Goal: Transaction & Acquisition: Purchase product/service

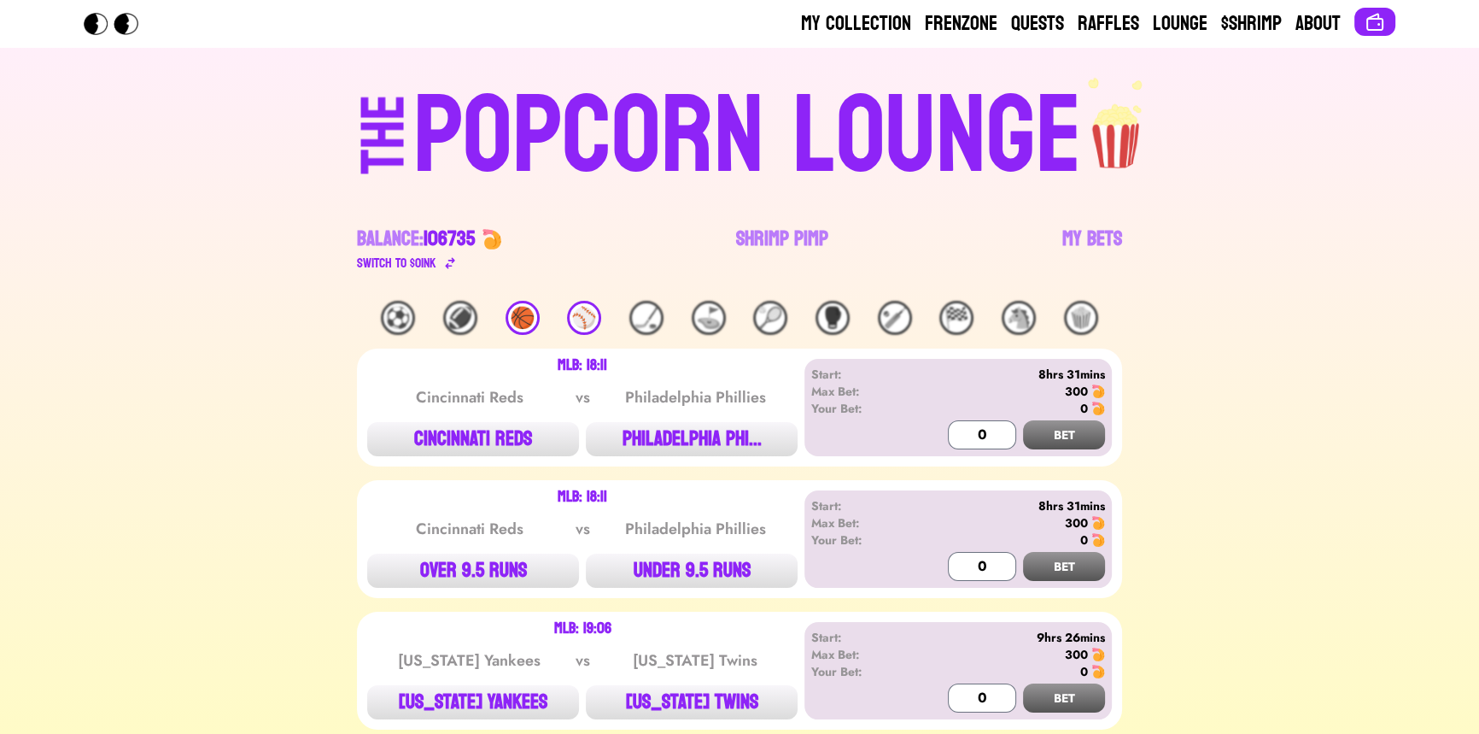
click at [237, 273] on div "THE POPCORN LOUNGE Balance: 106735 Switch to $ OINK Shrimp Pimp My Bets" at bounding box center [739, 174] width 1093 height 253
click at [581, 318] on div "⚾️" at bounding box center [584, 318] width 34 height 34
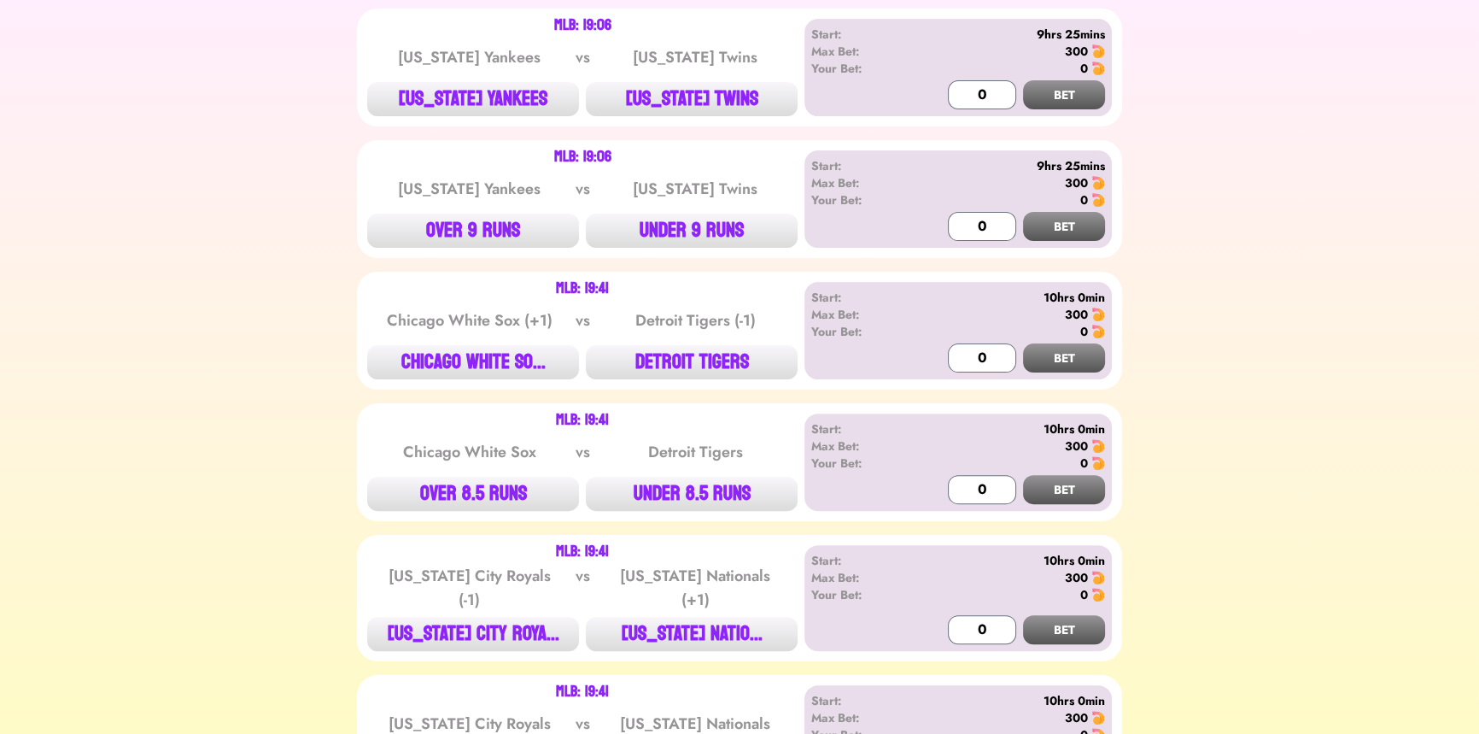
scroll to position [621, 0]
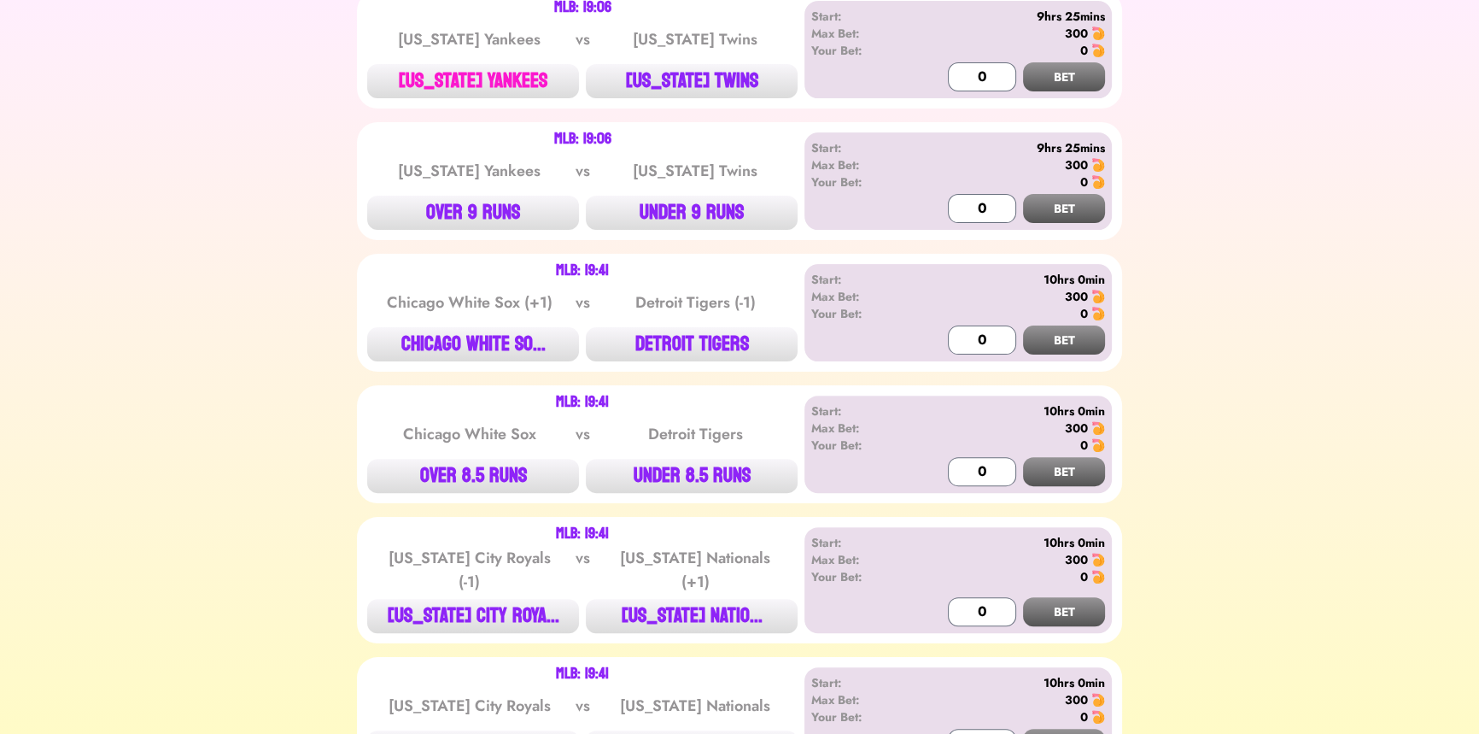
click at [518, 89] on button "[US_STATE] YANKEES" at bounding box center [473, 81] width 212 height 34
click at [959, 67] on input "0" at bounding box center [982, 76] width 68 height 29
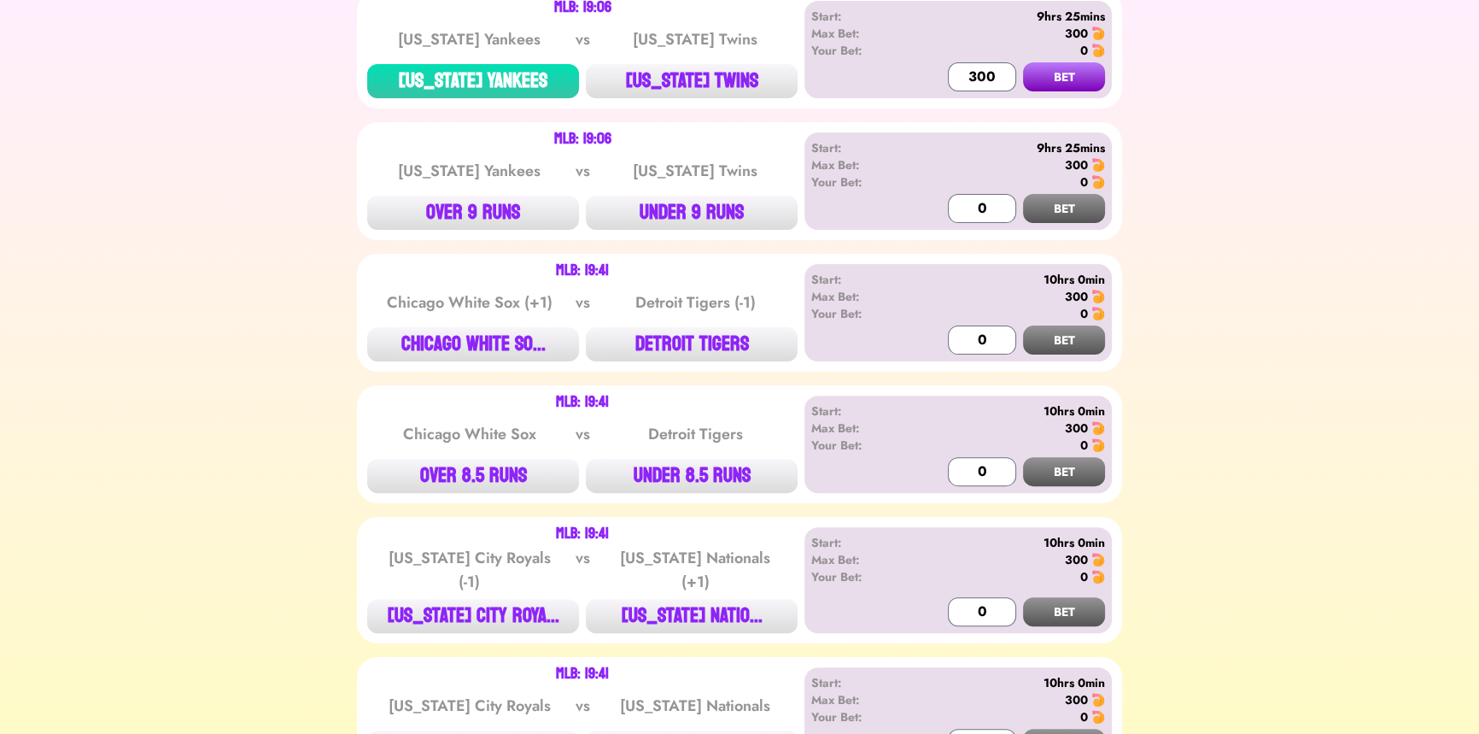
click at [1067, 64] on button "BET" at bounding box center [1064, 76] width 82 height 29
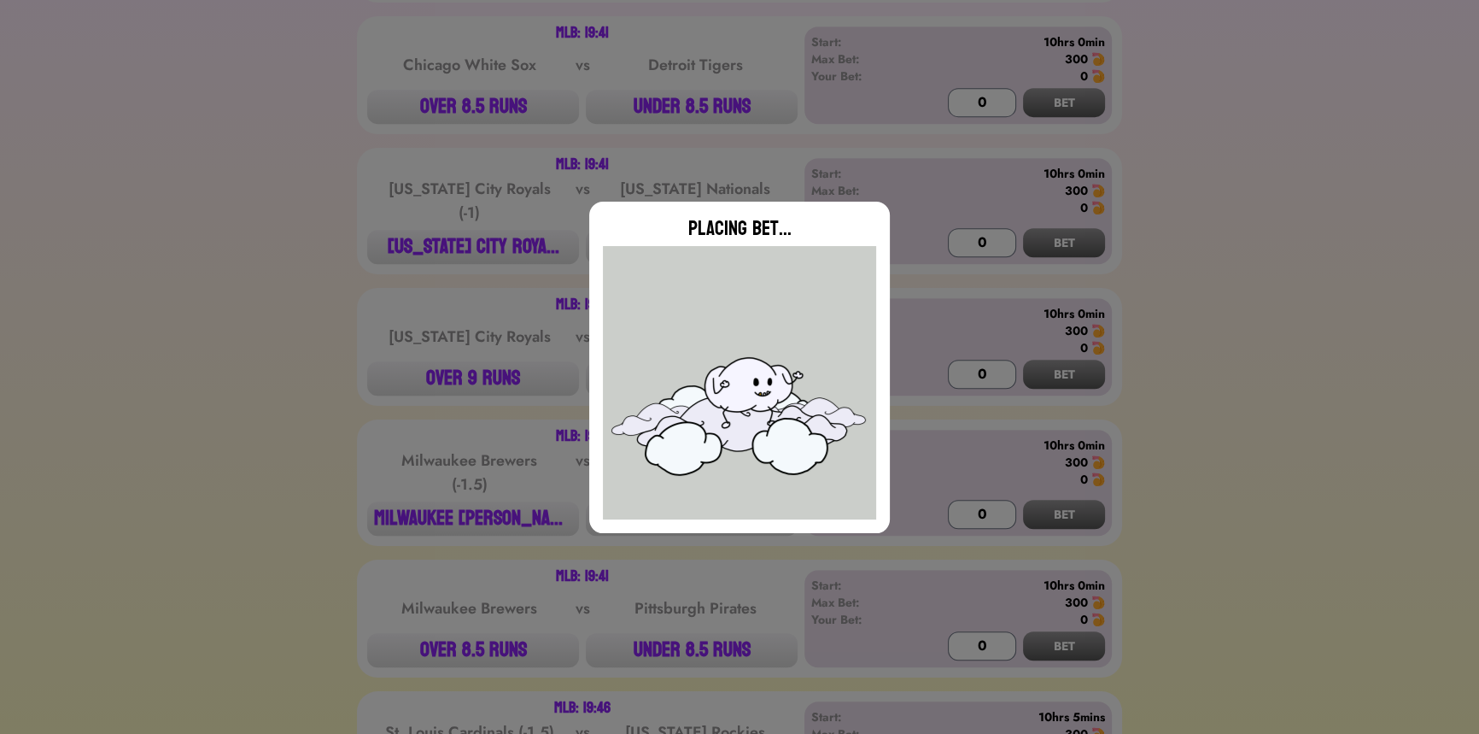
type input "0"
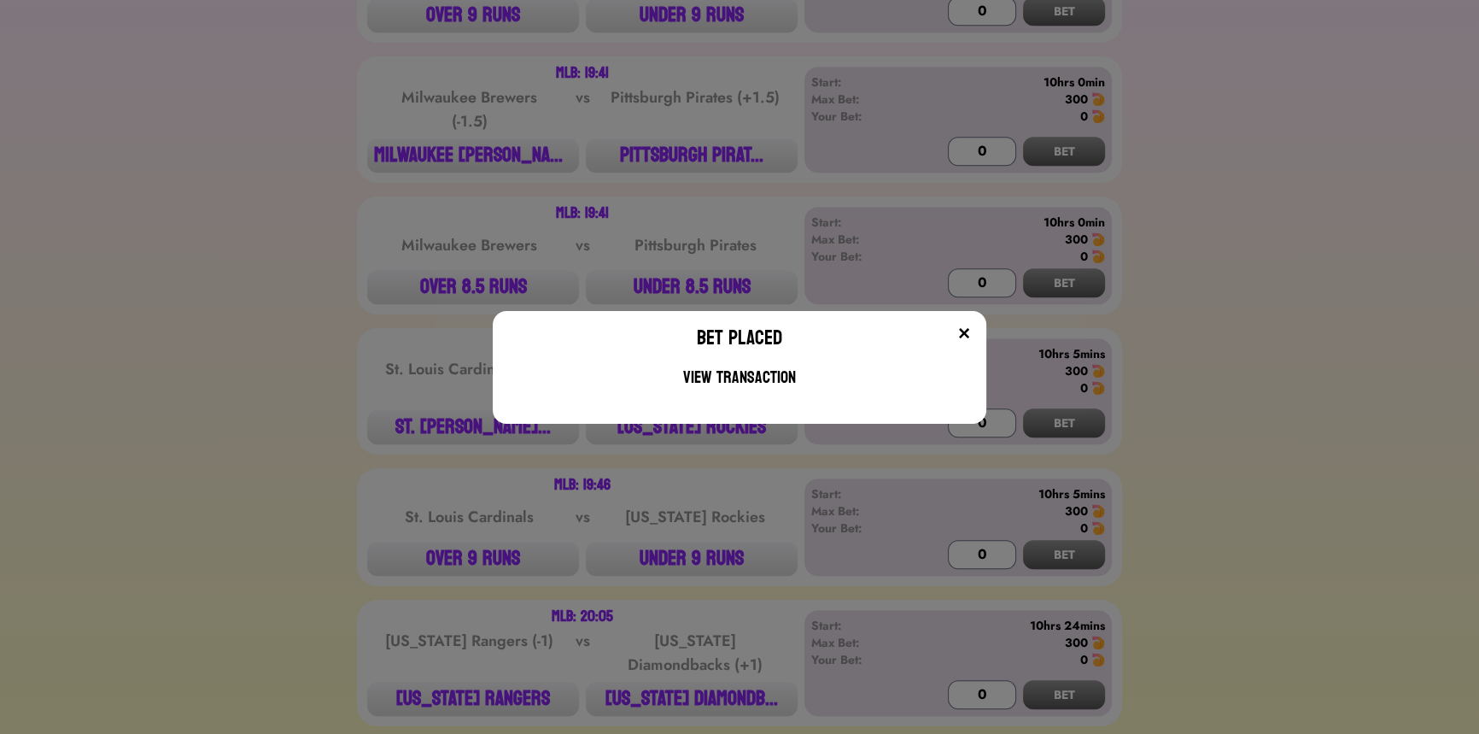
click at [301, 234] on div "Bet Placed View Transaction" at bounding box center [739, 367] width 1479 height 734
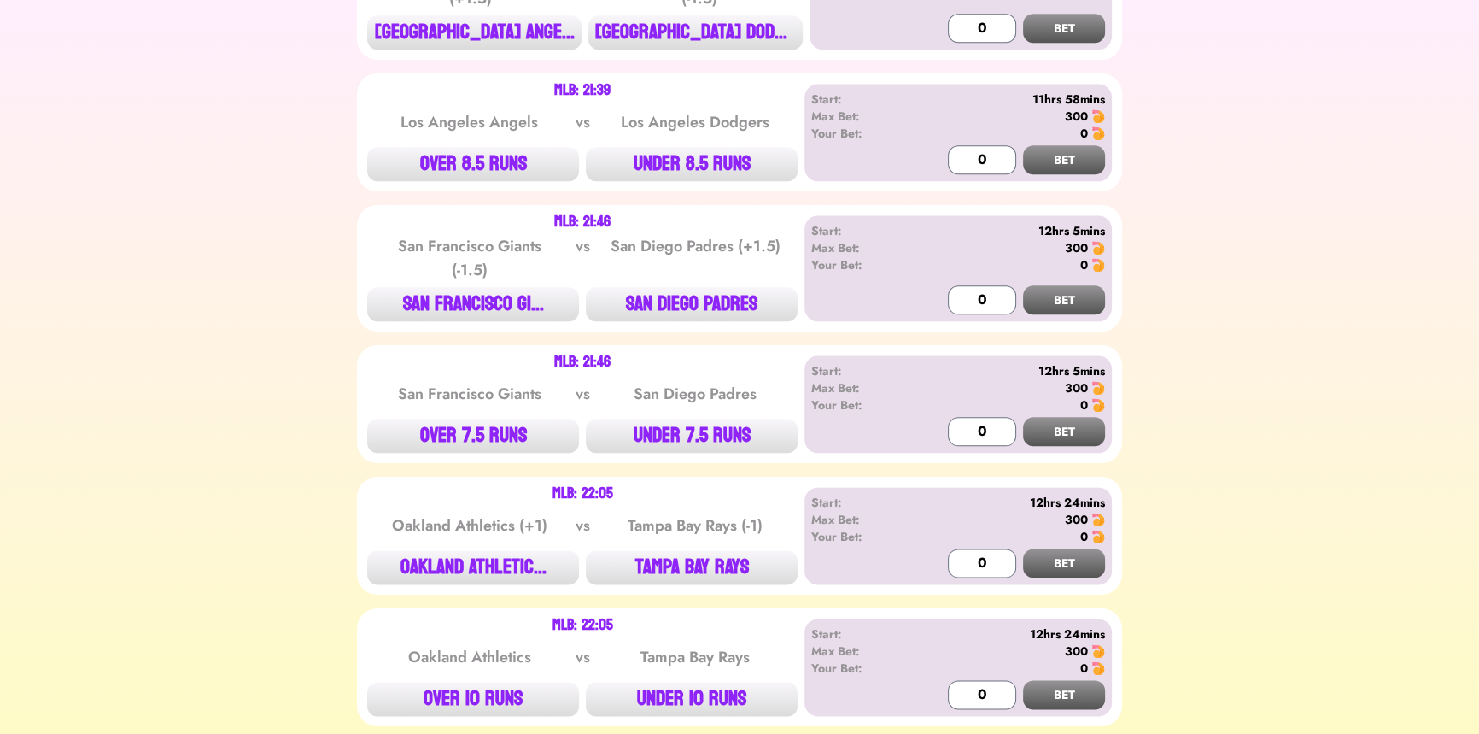
scroll to position [2608, 0]
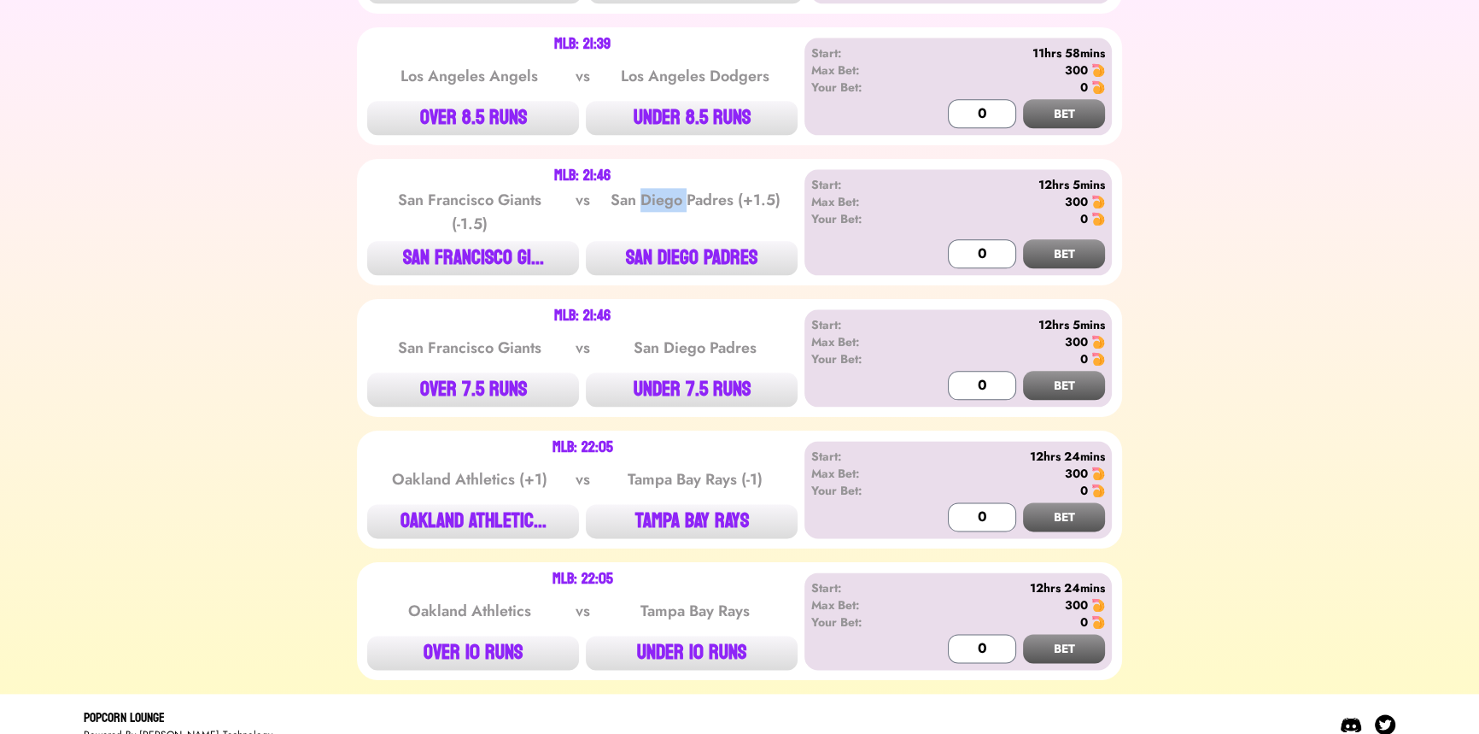
drag, startPoint x: 643, startPoint y: 186, endPoint x: 686, endPoint y: 189, distance: 42.8
click at [686, 189] on div "San Diego Padres (+1.5)" at bounding box center [695, 212] width 173 height 48
click at [664, 241] on button "SAN DIEGO PADRES" at bounding box center [692, 258] width 212 height 34
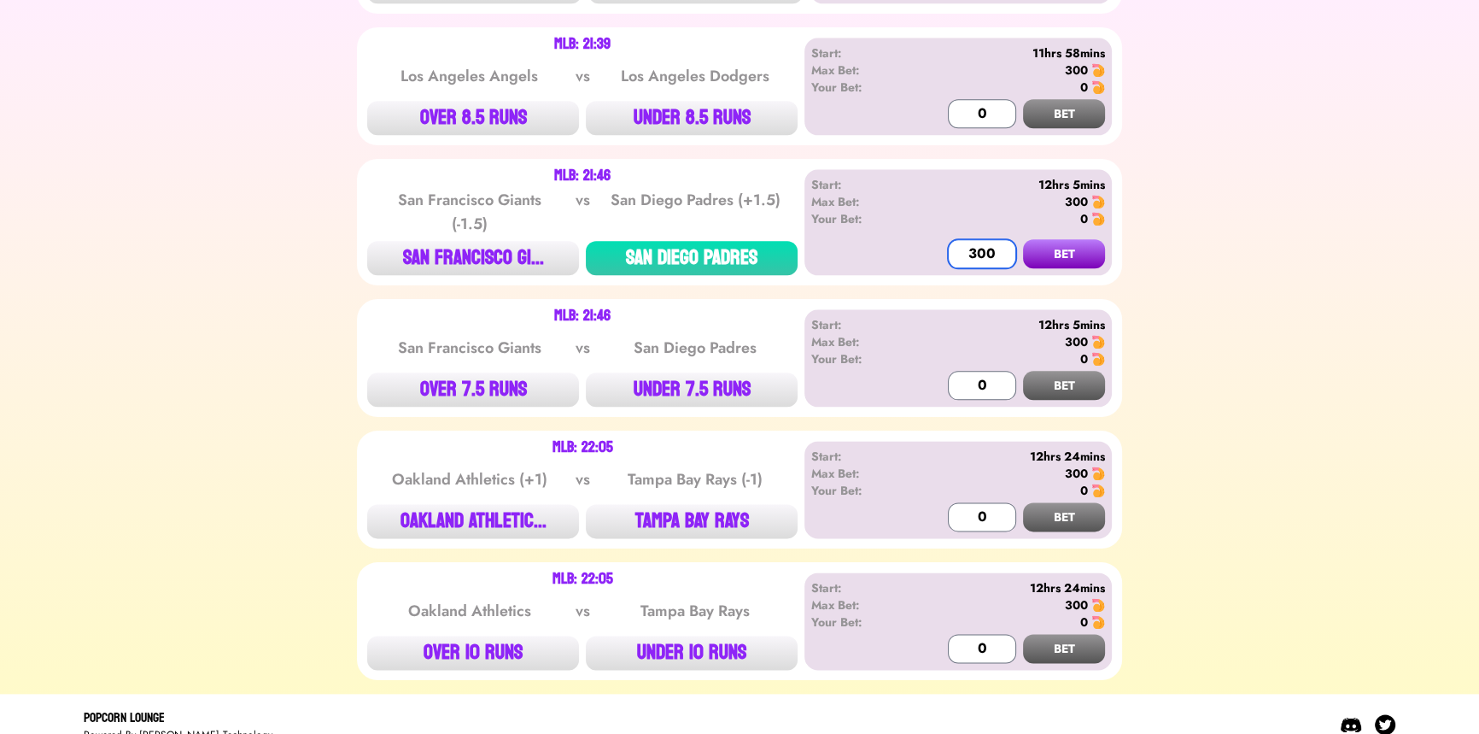
type input "300"
click at [1023, 239] on button "BET" at bounding box center [1064, 253] width 82 height 29
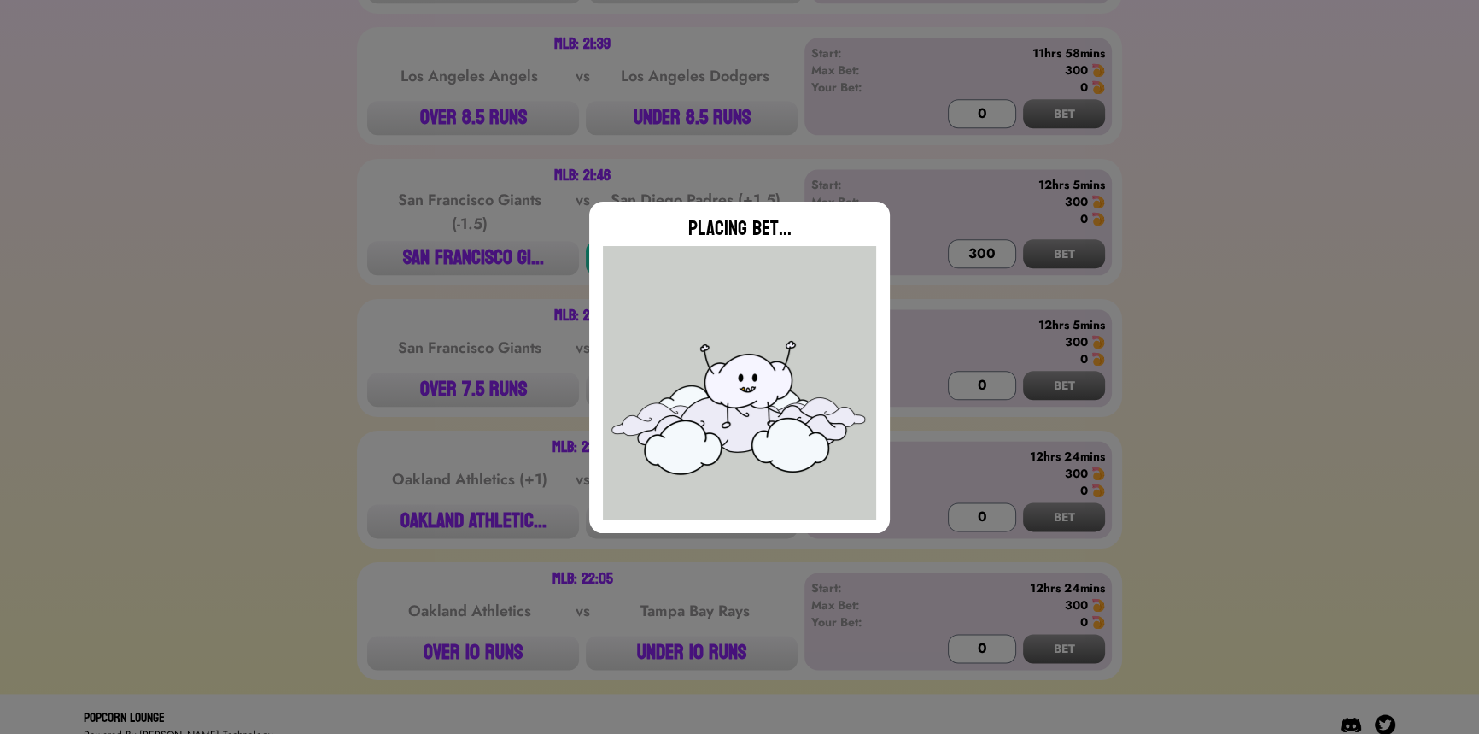
type input "0"
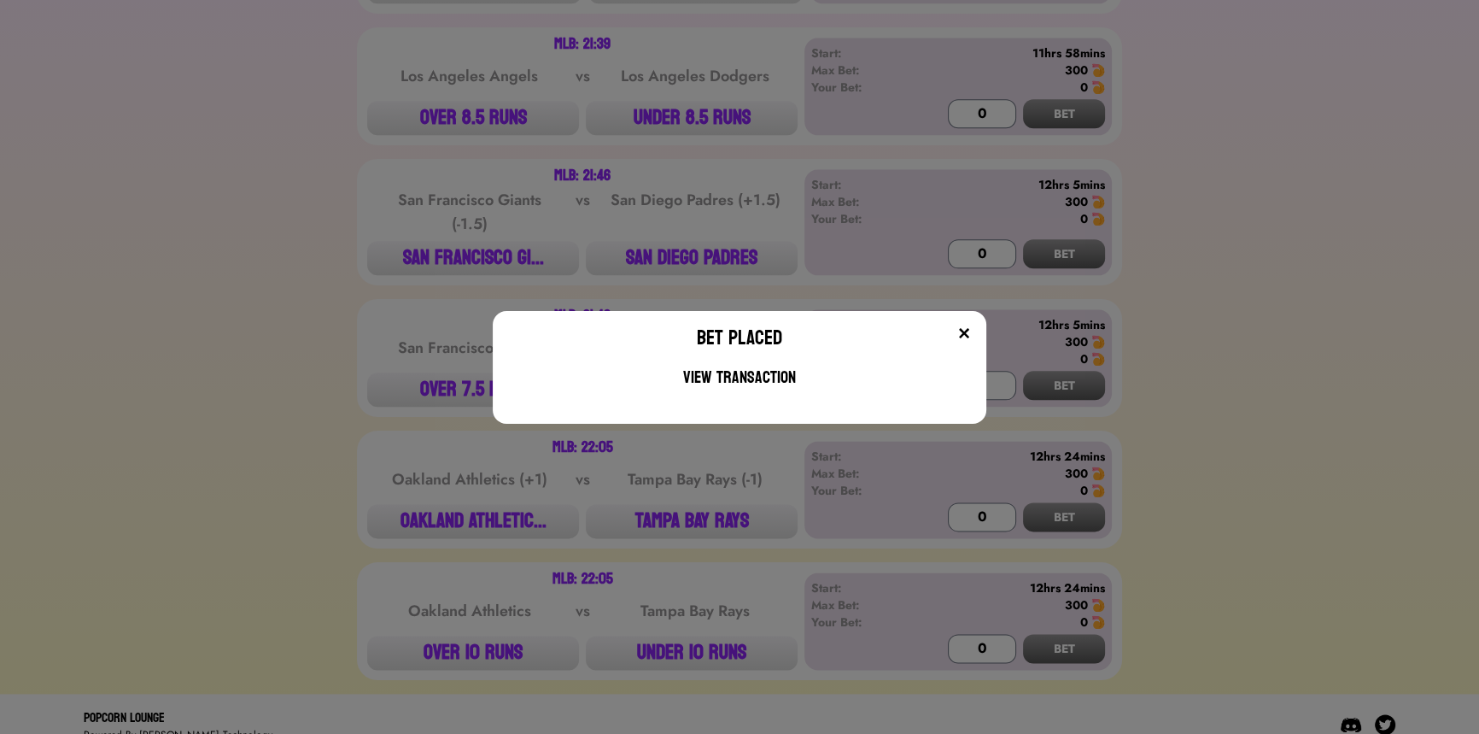
click at [970, 331] on img at bounding box center [964, 333] width 14 height 14
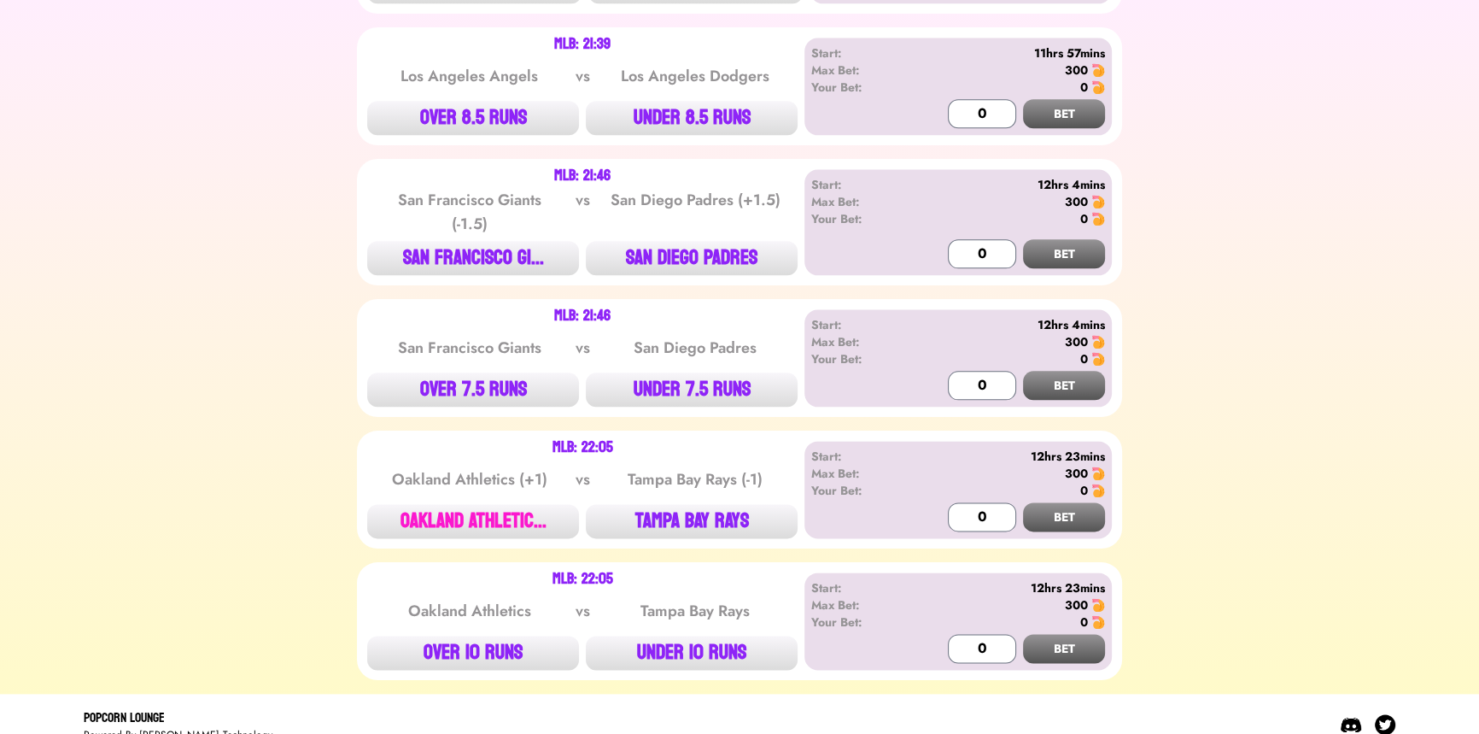
click at [472, 504] on button "OAKLAND ATHLETIC..." at bounding box center [473, 521] width 212 height 34
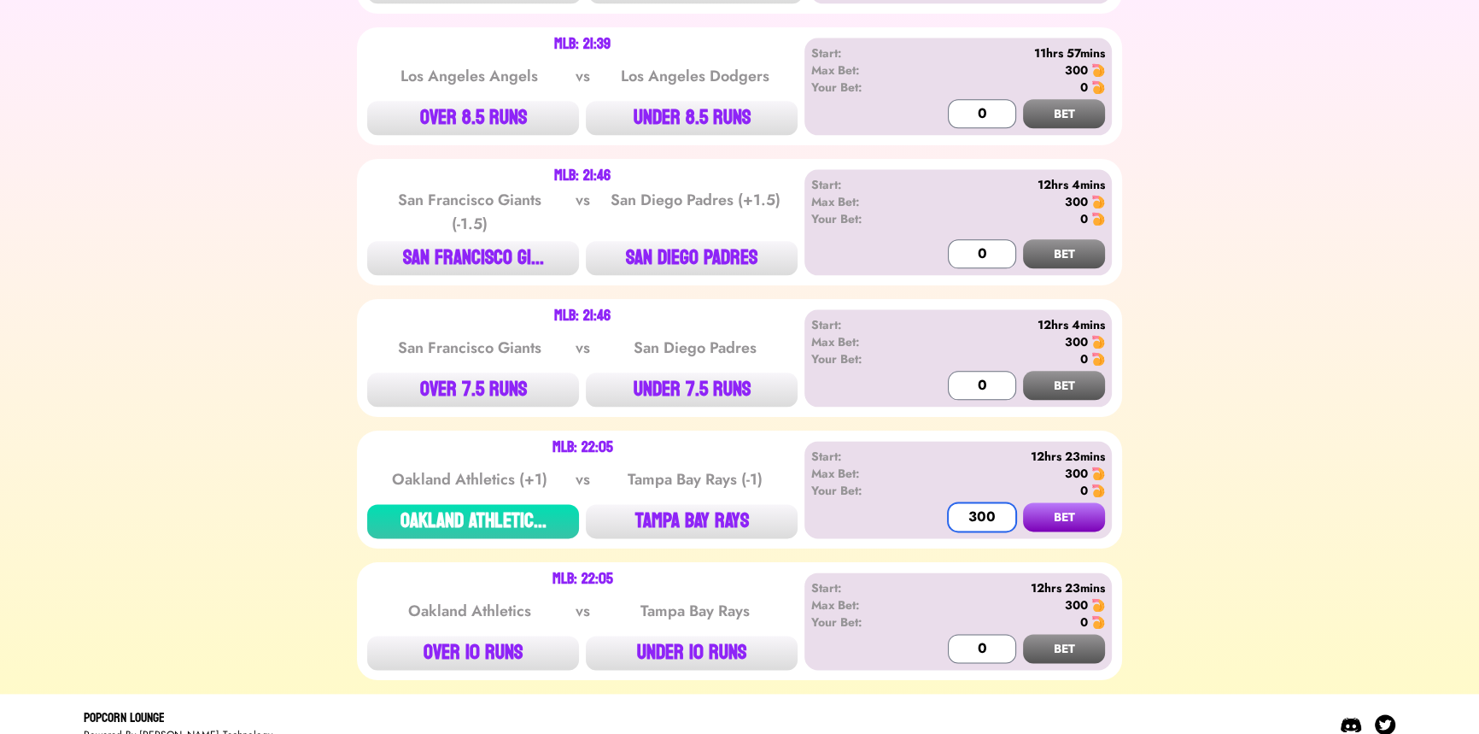
type input "300"
click at [1023, 502] on button "BET" at bounding box center [1064, 516] width 82 height 29
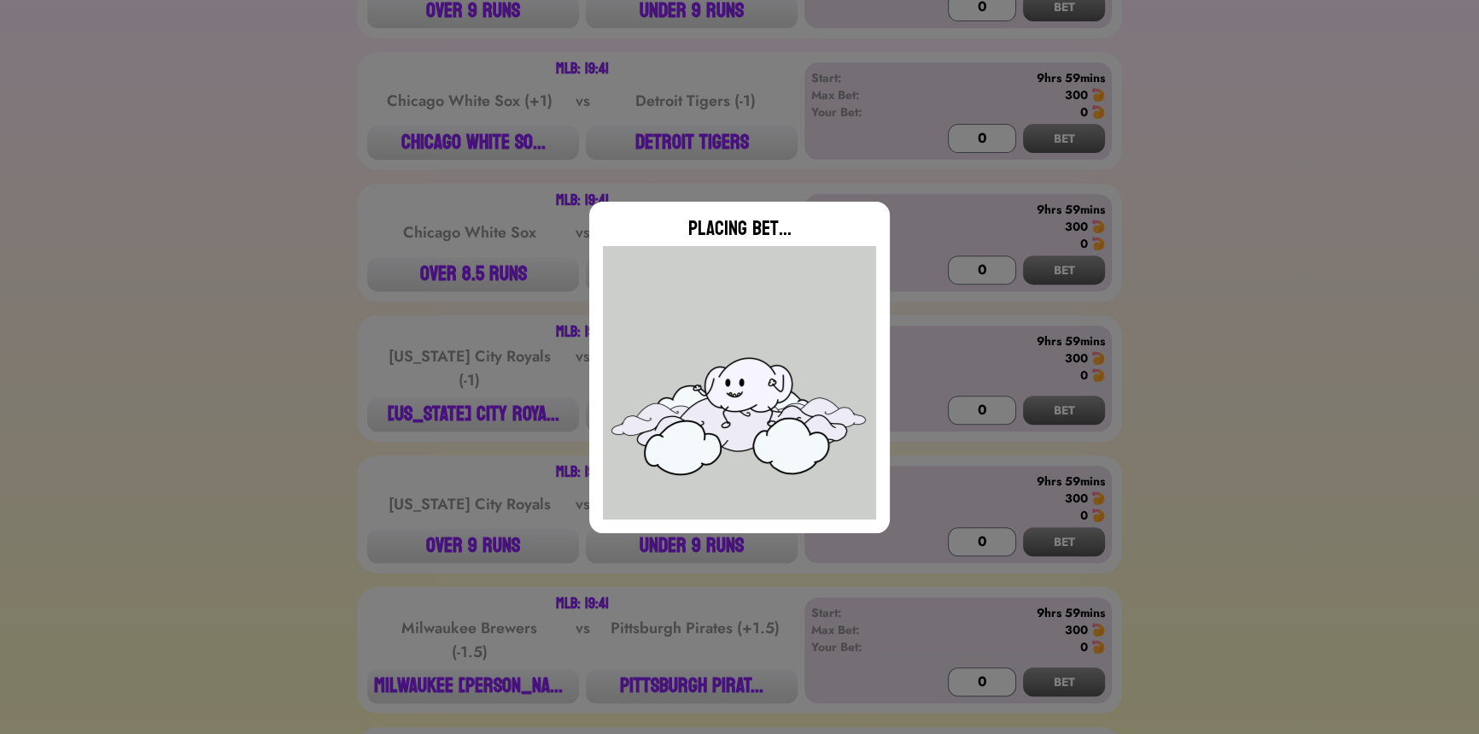
scroll to position [195, 0]
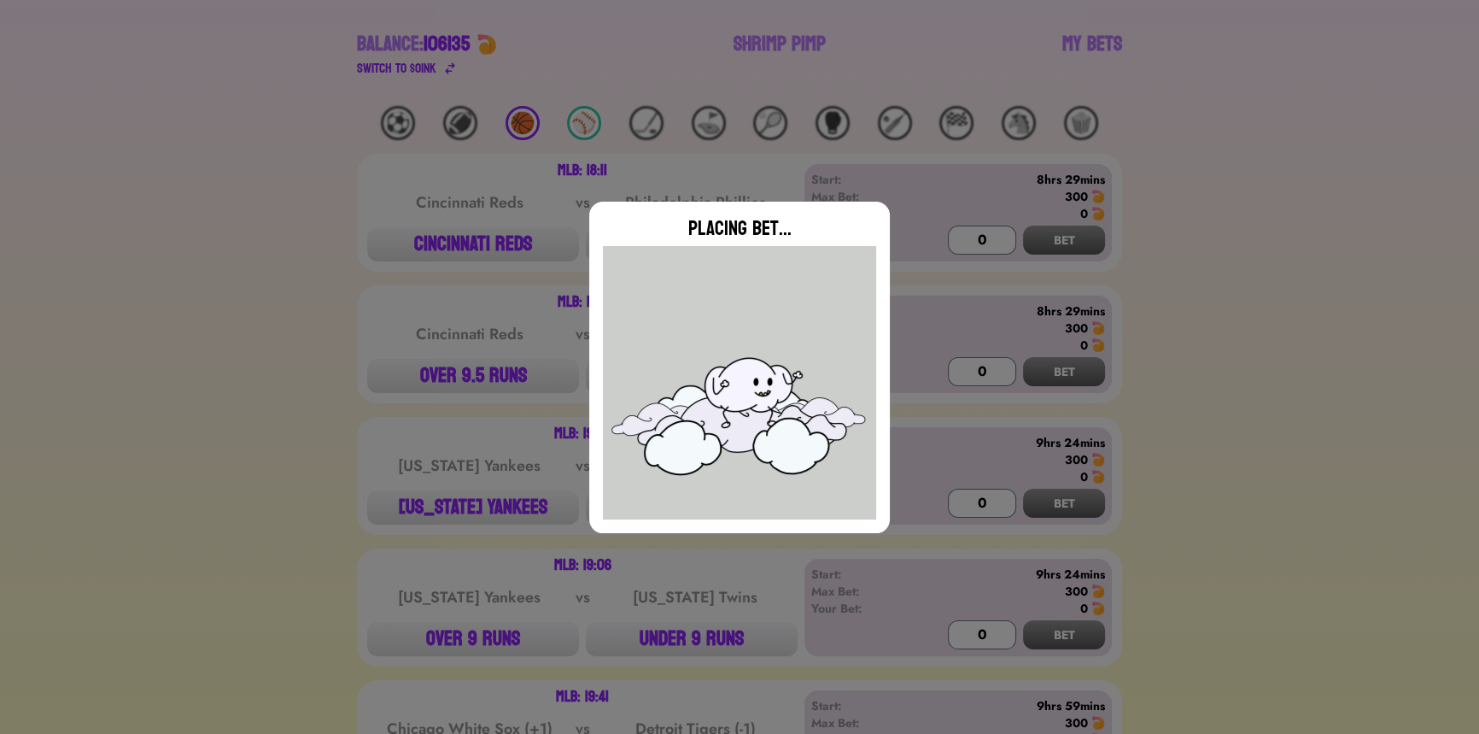
type input "0"
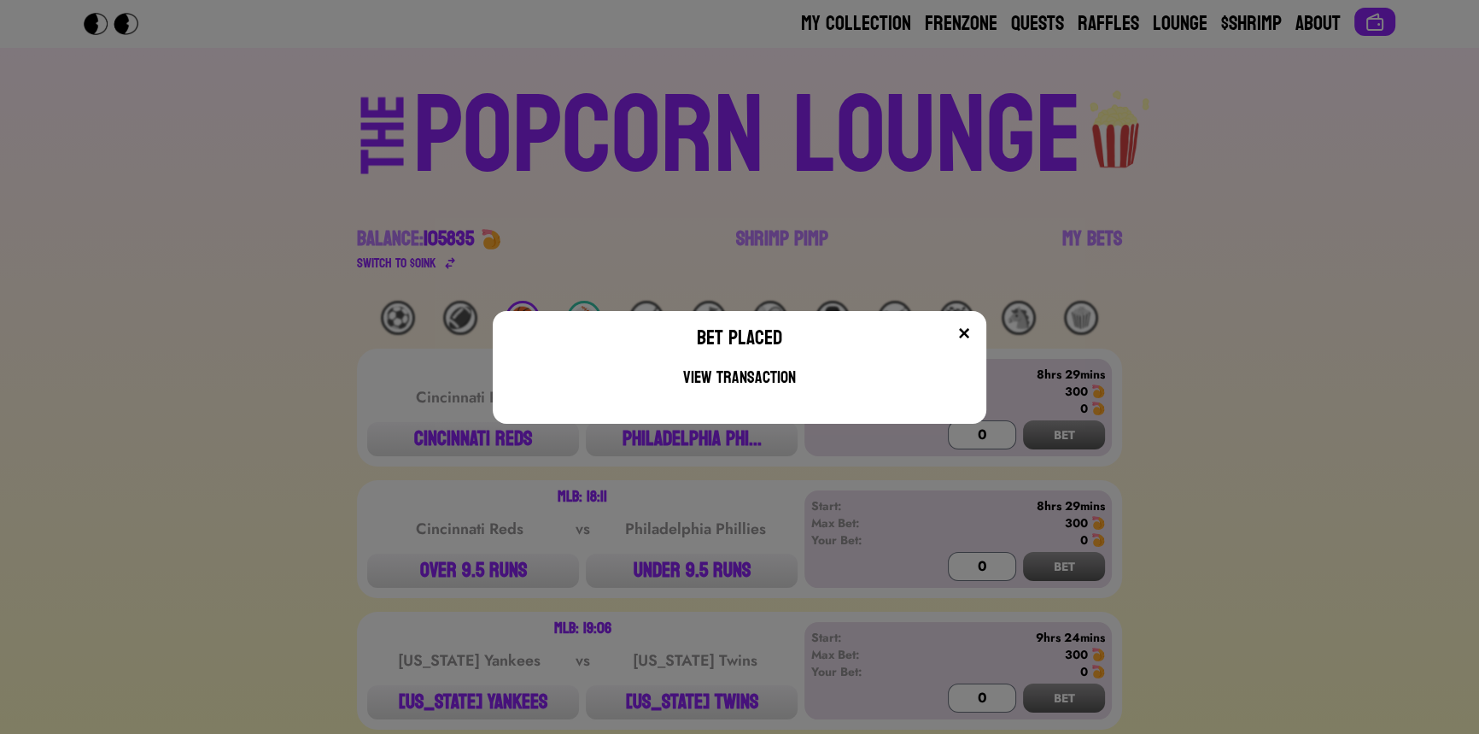
click at [296, 284] on div "Bet Placed View Transaction" at bounding box center [739, 367] width 1479 height 734
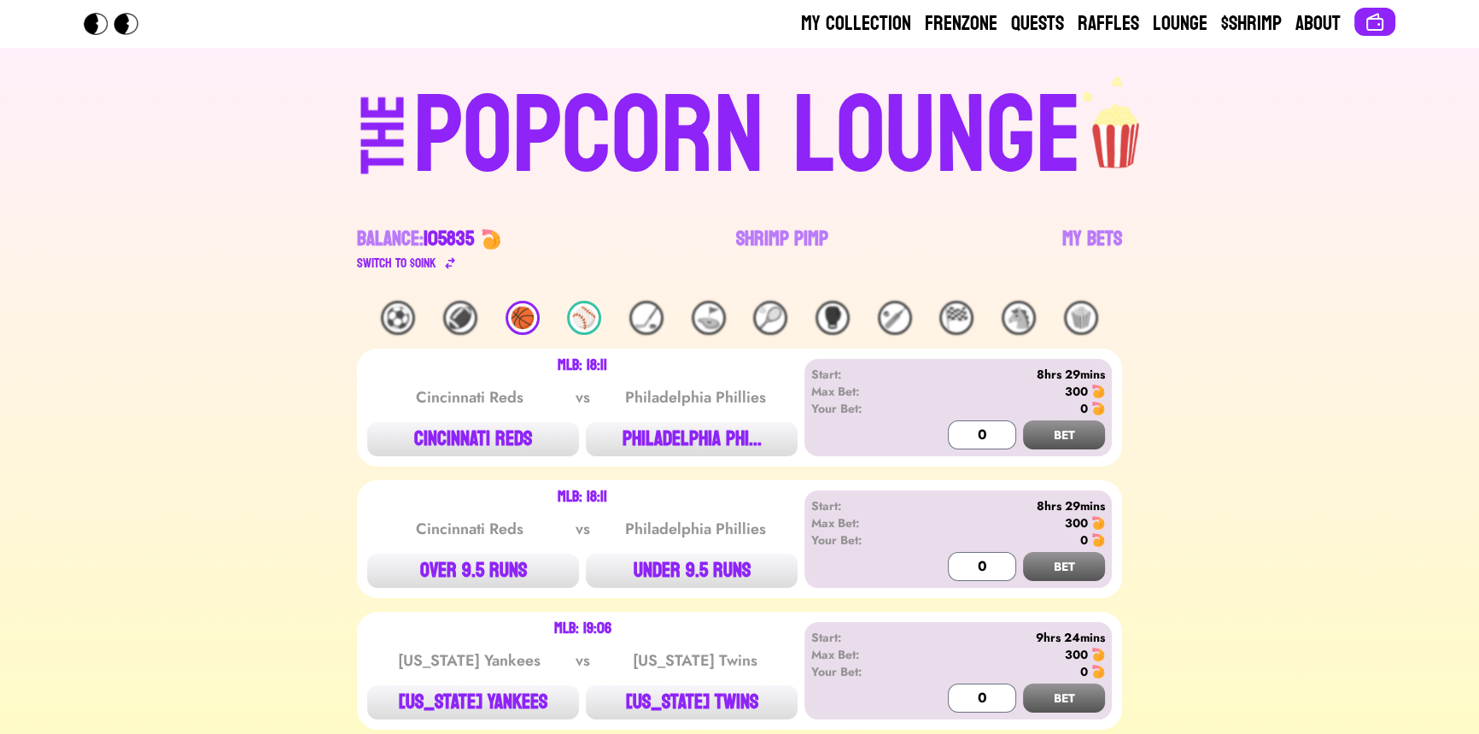
click at [723, 143] on div "POPCORN LOUNGE" at bounding box center [747, 136] width 669 height 109
